Goal: Complete application form

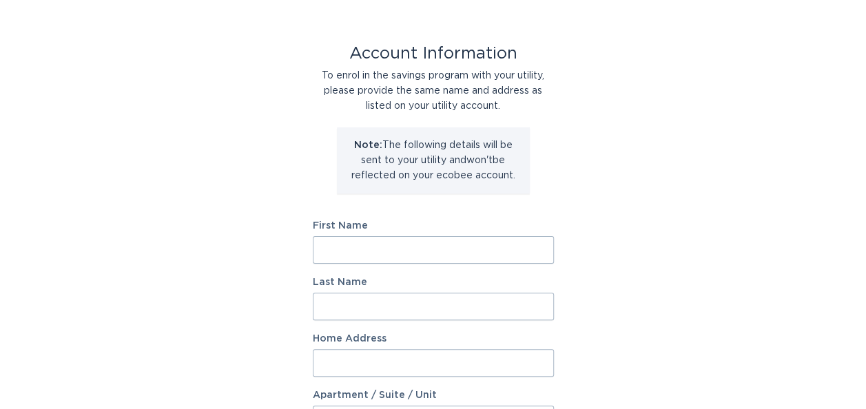
scroll to position [69, 0]
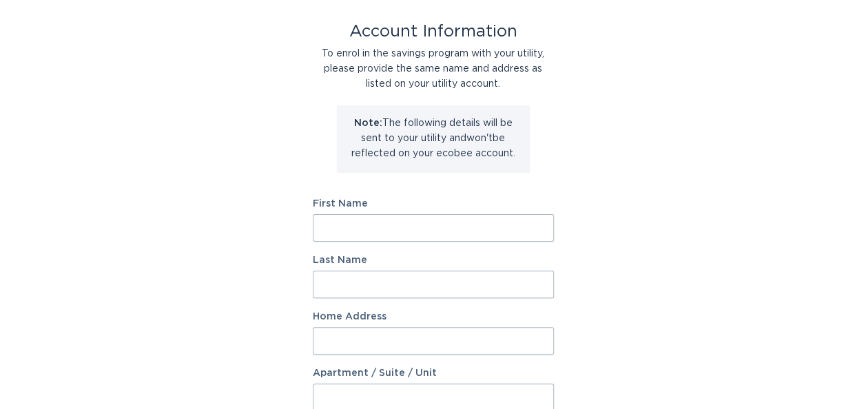
click at [347, 233] on input "First Name" at bounding box center [433, 228] width 241 height 28
type input "[PERSON_NAME]"
type input "[STREET_ADDRESS][PERSON_NAME]"
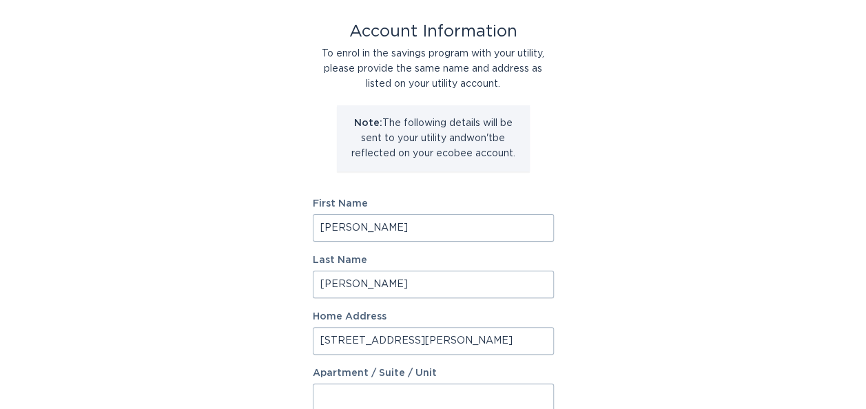
select select "US"
type input "[GEOGRAPHIC_DATA]"
type input "01930"
type input "[PERSON_NAME]"
select select "MA"
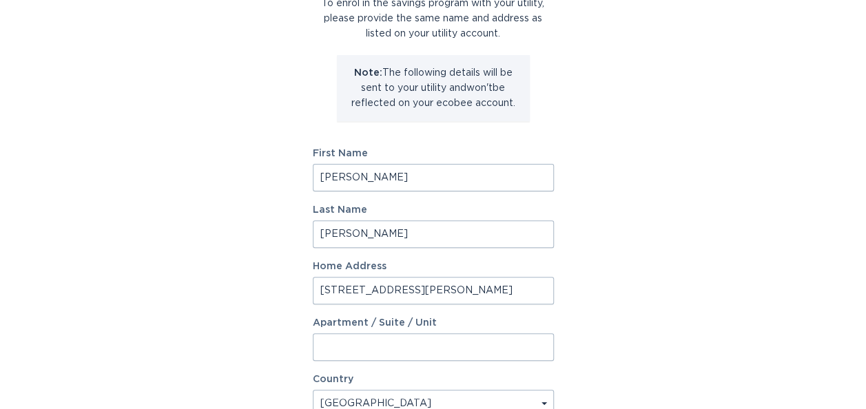
scroll to position [138, 0]
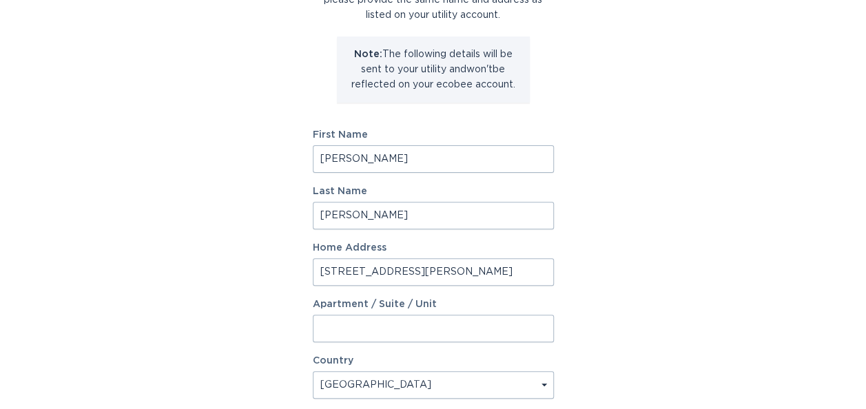
click at [334, 158] on input "[PERSON_NAME]" at bounding box center [433, 159] width 241 height 28
type input "[PERSON_NAME]"
click at [209, 200] on div "Account Information To enrol in the savings program with your utility, please p…" at bounding box center [433, 284] width 866 height 761
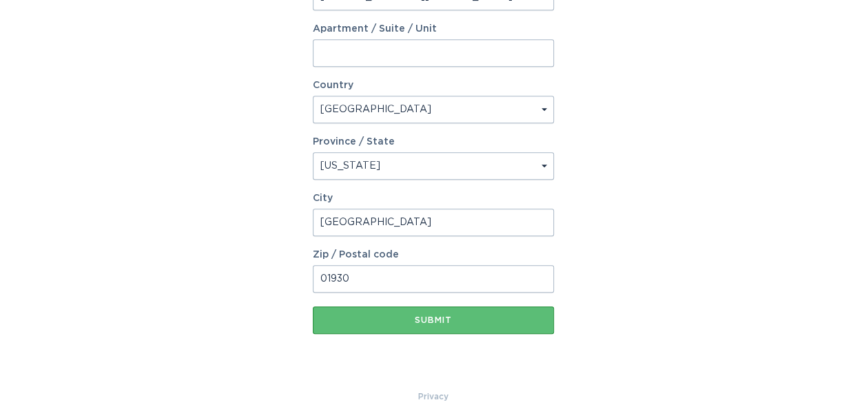
scroll to position [429, 0]
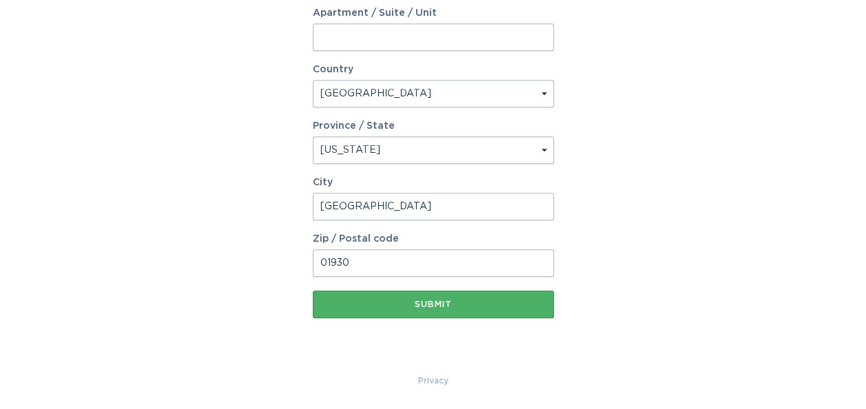
click at [442, 303] on div "Submit" at bounding box center [433, 304] width 227 height 8
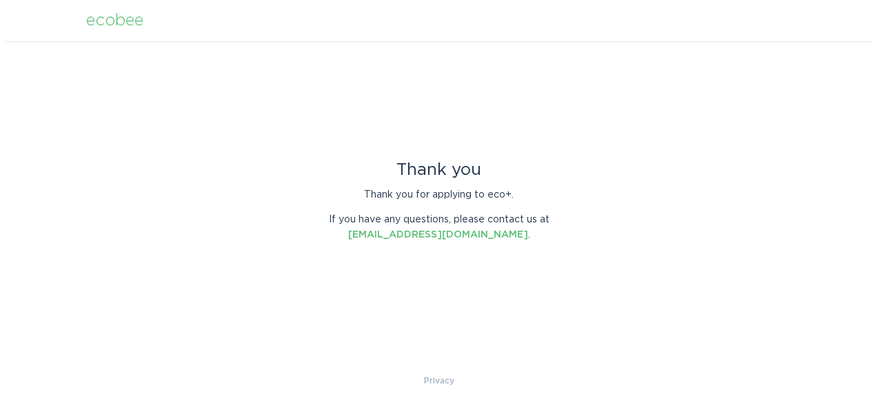
scroll to position [0, 0]
click at [95, 14] on div "ecobee" at bounding box center [113, 20] width 57 height 15
click at [105, 24] on div "ecobee" at bounding box center [113, 20] width 57 height 15
